Goal: Transaction & Acquisition: Purchase product/service

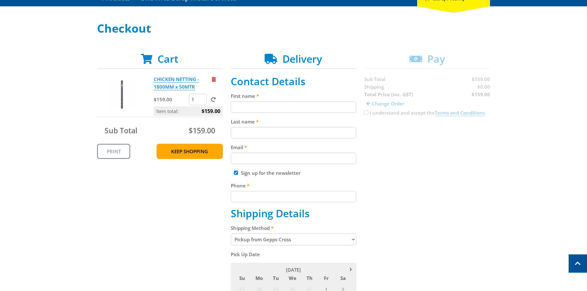
scroll to position [65, 0]
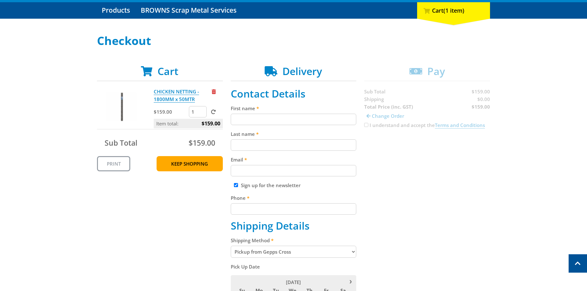
click at [256, 119] on input "First name" at bounding box center [294, 119] width 126 height 11
type input "Craig"
click at [242, 145] on input "Last name" at bounding box center [294, 144] width 126 height 11
type input "Hutton"
click at [252, 171] on input "Email" at bounding box center [294, 170] width 126 height 11
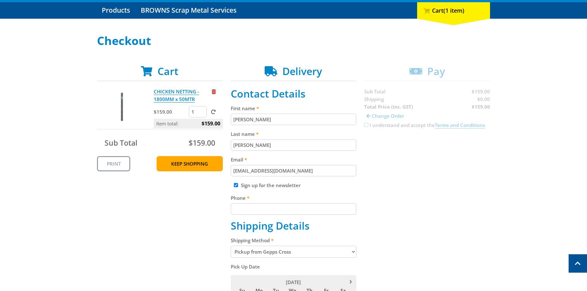
type input "craighutton762@gmail.com"
click at [243, 208] on input "Phone" at bounding box center [294, 208] width 126 height 11
type input "0417883230"
click at [418, 222] on div "Cart CHICKEN NETTING - 1800MM x 50MTR $159.00 1 Item total: $159.00 Sub Total $…" at bounding box center [293, 291] width 393 height 452
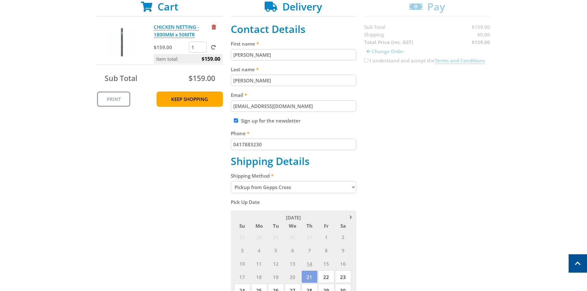
scroll to position [162, 0]
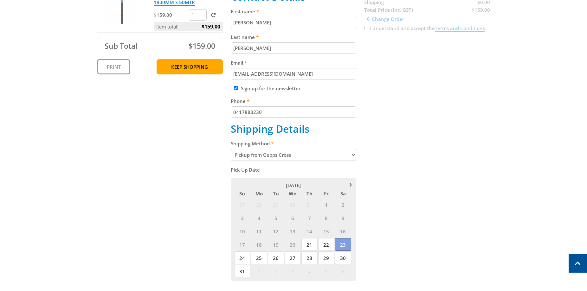
click at [341, 244] on span "23" at bounding box center [343, 244] width 16 height 13
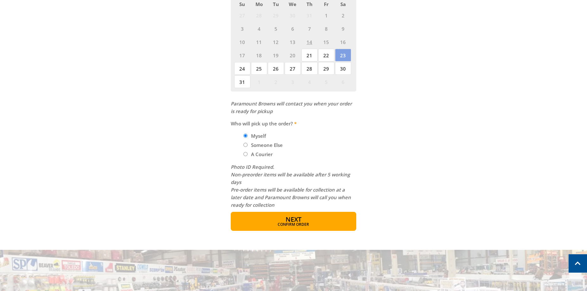
scroll to position [355, 0]
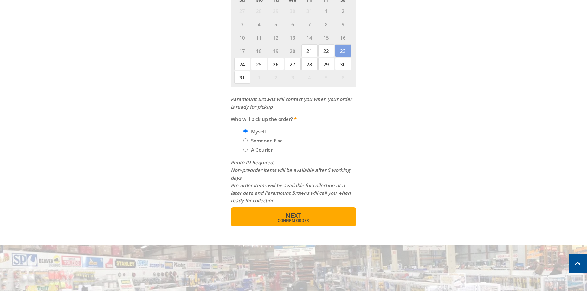
click at [295, 216] on span "Next" at bounding box center [293, 215] width 16 height 9
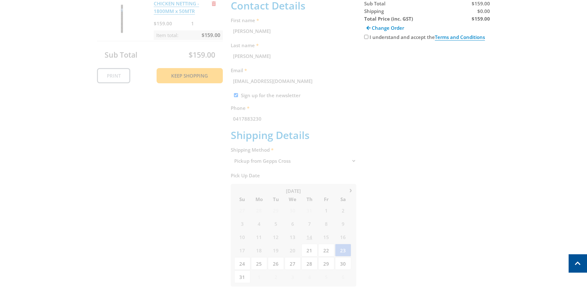
scroll to position [130, 0]
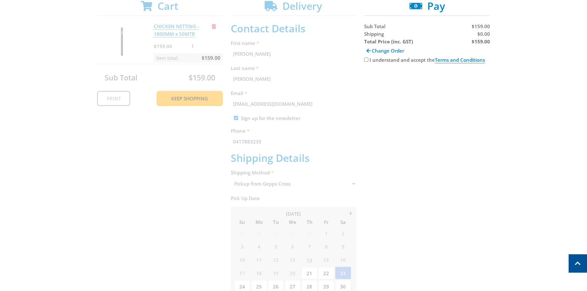
click at [366, 60] on input "I understand and accept the Terms and Conditions" at bounding box center [366, 60] width 4 height 4
checkbox input "true"
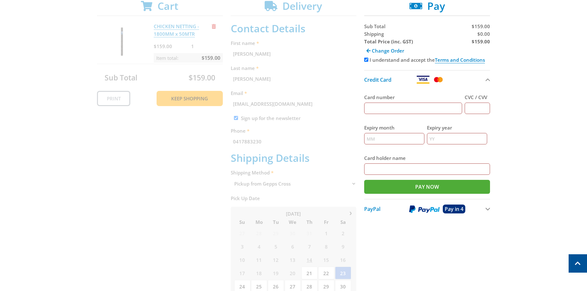
click at [420, 209] on img at bounding box center [424, 209] width 30 height 8
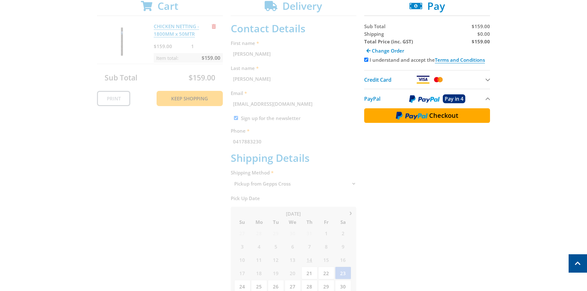
click at [377, 99] on span "PayPal" at bounding box center [372, 98] width 16 height 7
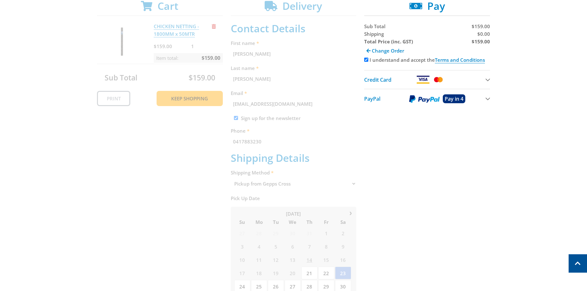
click at [377, 98] on span "PayPal" at bounding box center [372, 98] width 16 height 7
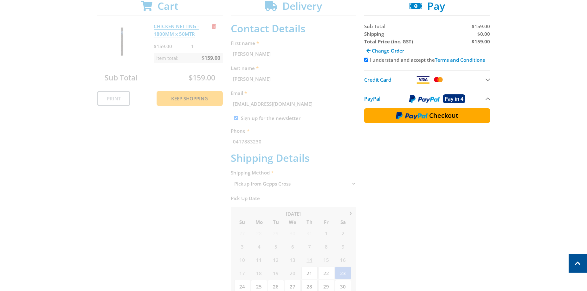
click at [432, 116] on span "Checkout" at bounding box center [443, 115] width 29 height 6
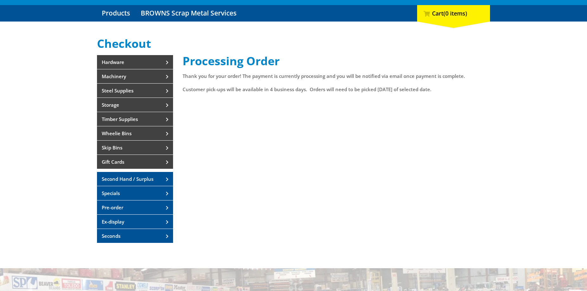
scroll to position [65, 0]
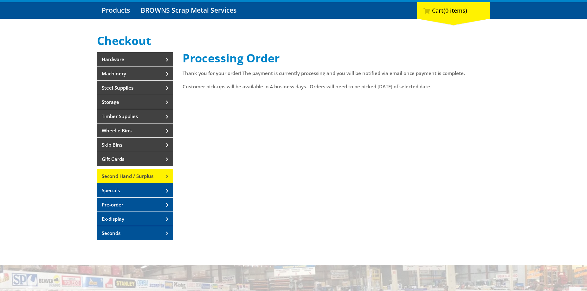
click at [166, 176] on link "Second Hand / Surplus" at bounding box center [135, 176] width 76 height 14
